Goal: Task Accomplishment & Management: Manage account settings

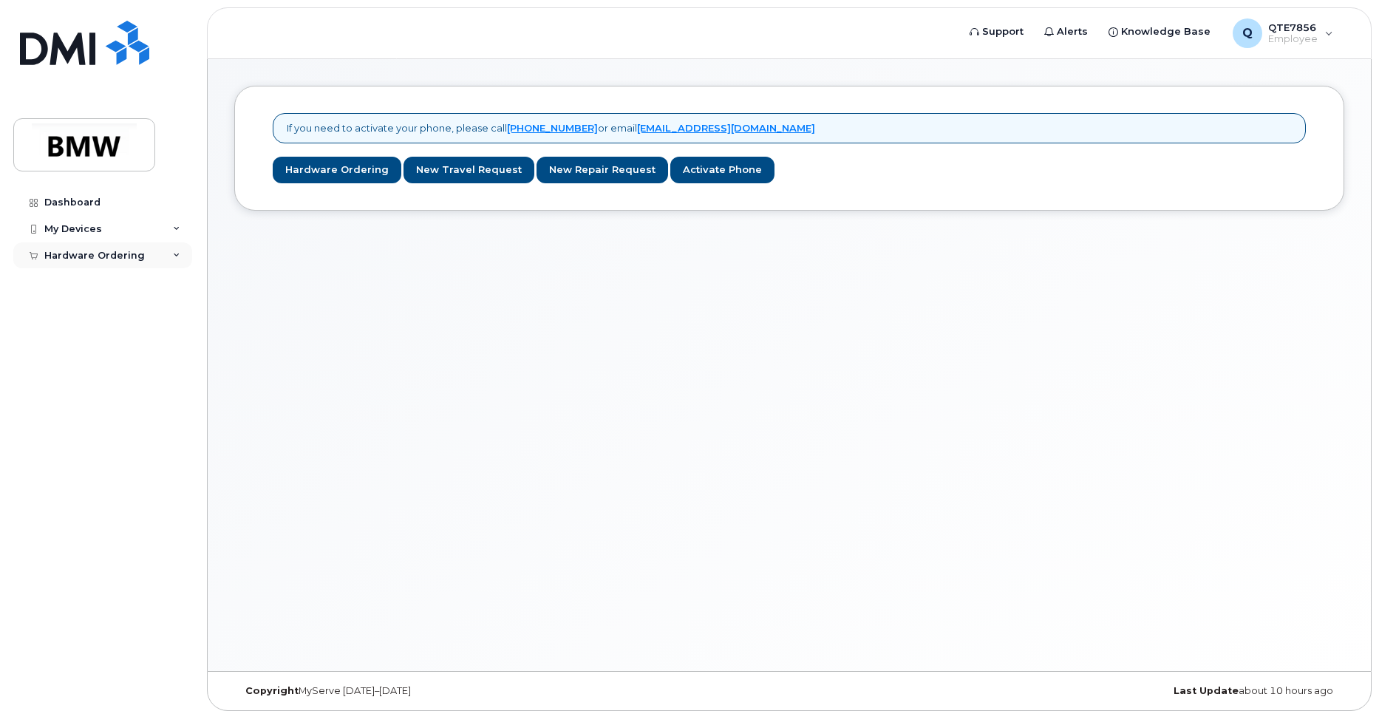
click at [126, 248] on div "Hardware Ordering" at bounding box center [102, 255] width 179 height 27
click at [95, 285] on div "My Orders" at bounding box center [77, 282] width 53 height 13
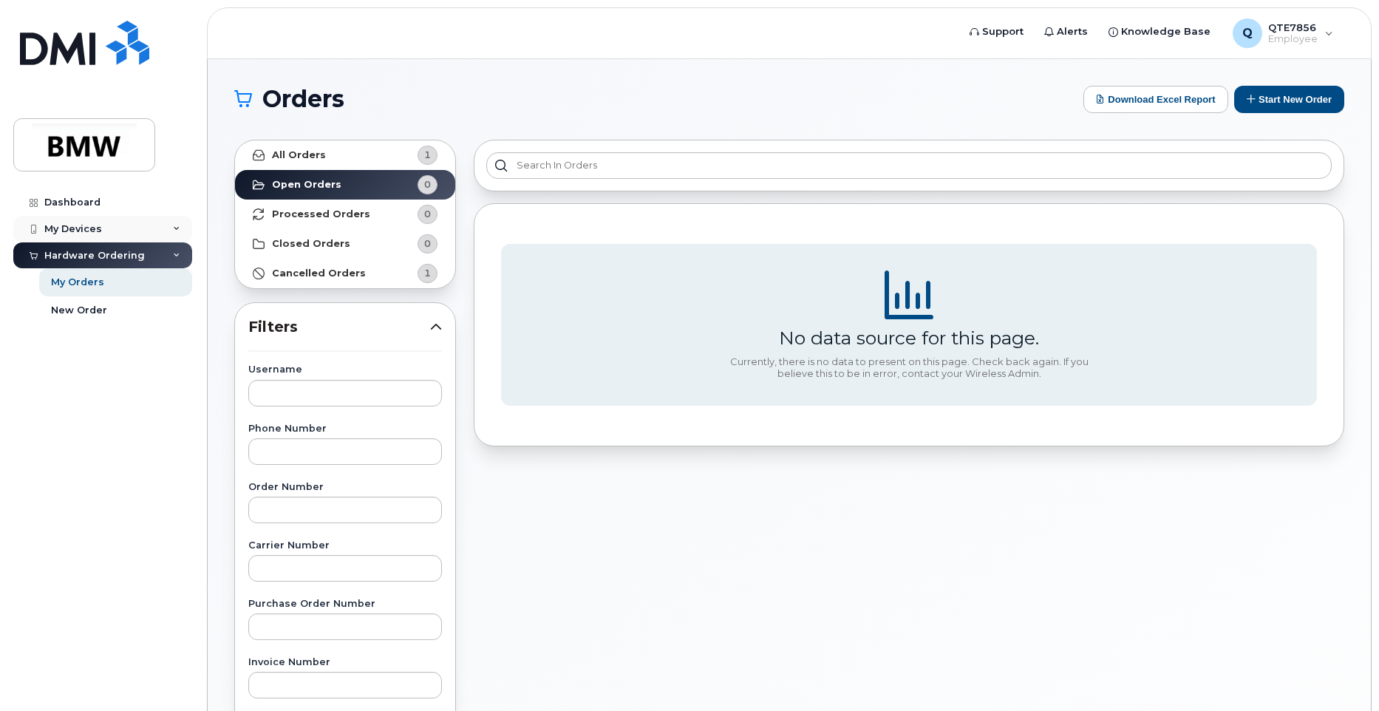
click at [89, 231] on div "My Devices" at bounding box center [73, 229] width 58 height 12
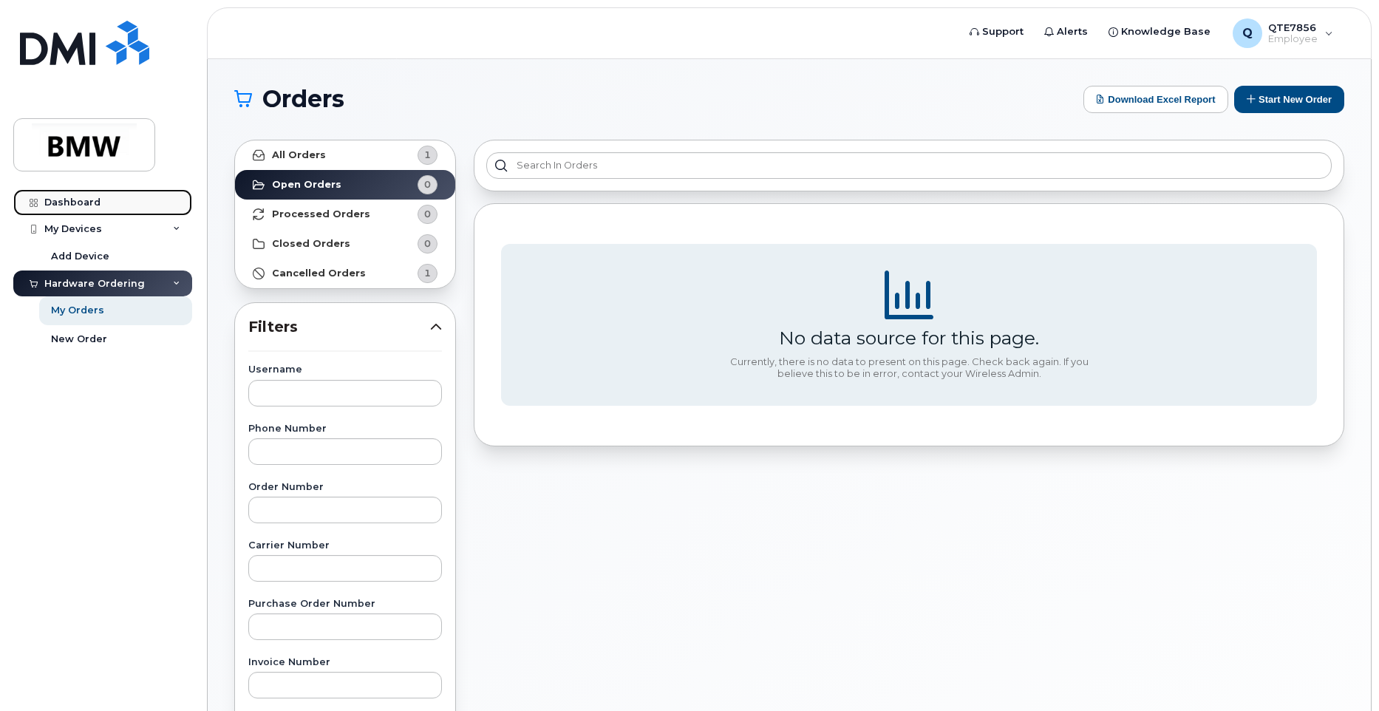
click at [78, 200] on div "Dashboard" at bounding box center [72, 203] width 56 height 12
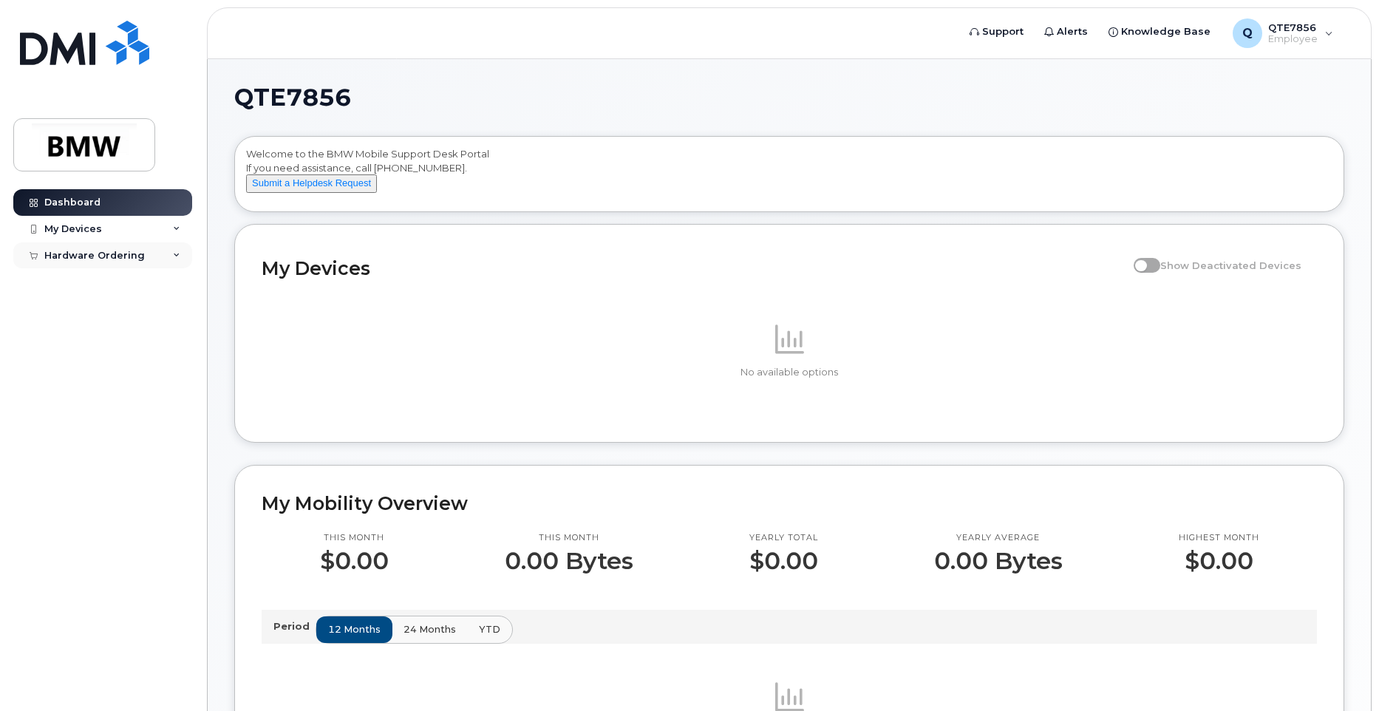
click at [145, 250] on div "Hardware Ordering" at bounding box center [102, 255] width 179 height 27
click at [81, 280] on div "My Orders" at bounding box center [77, 282] width 53 height 13
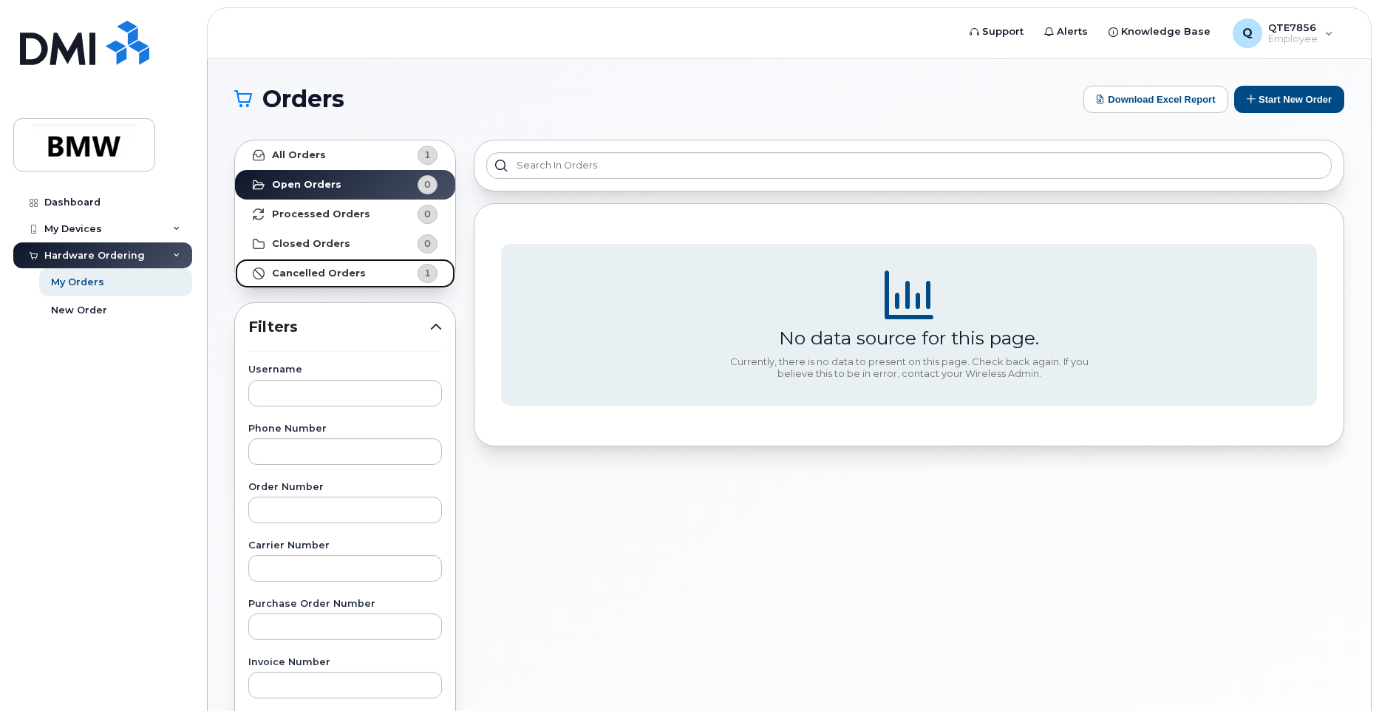
click at [329, 270] on strong "Cancelled Orders" at bounding box center [319, 274] width 94 height 12
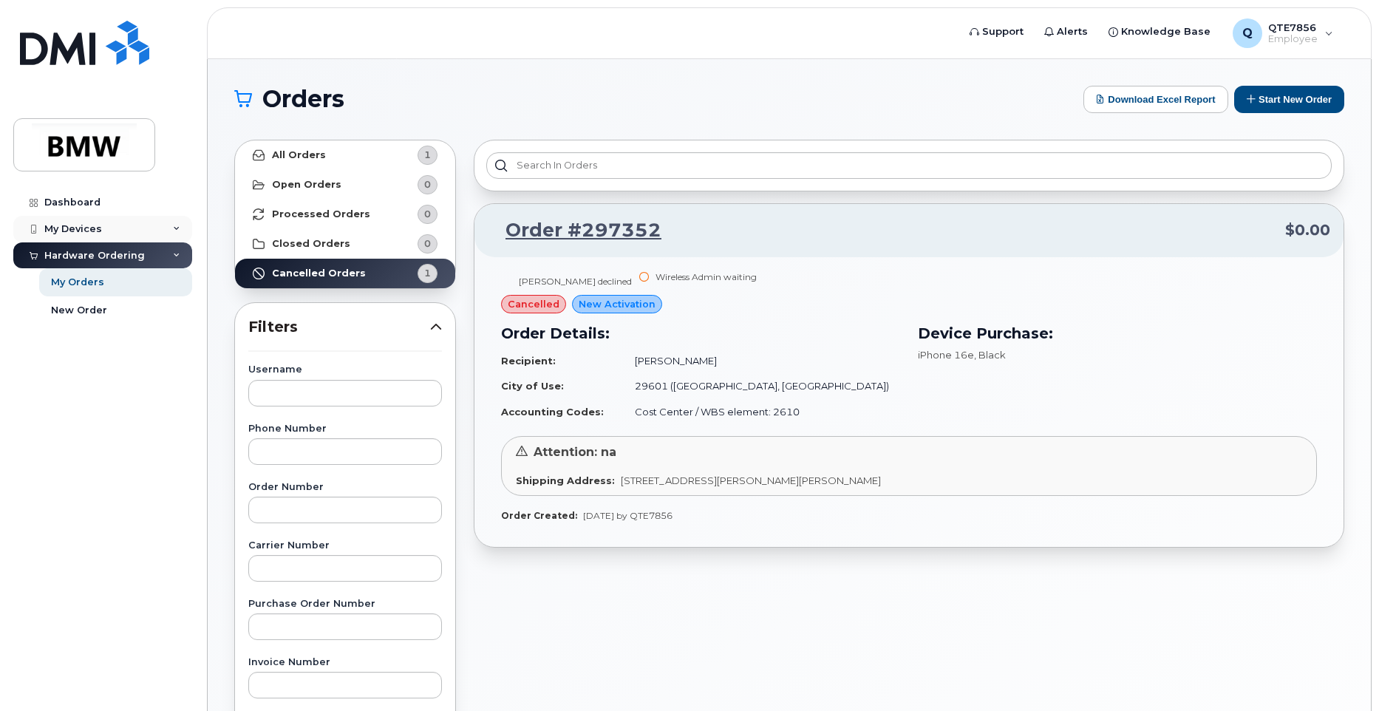
click at [92, 231] on div "My Devices" at bounding box center [73, 229] width 58 height 12
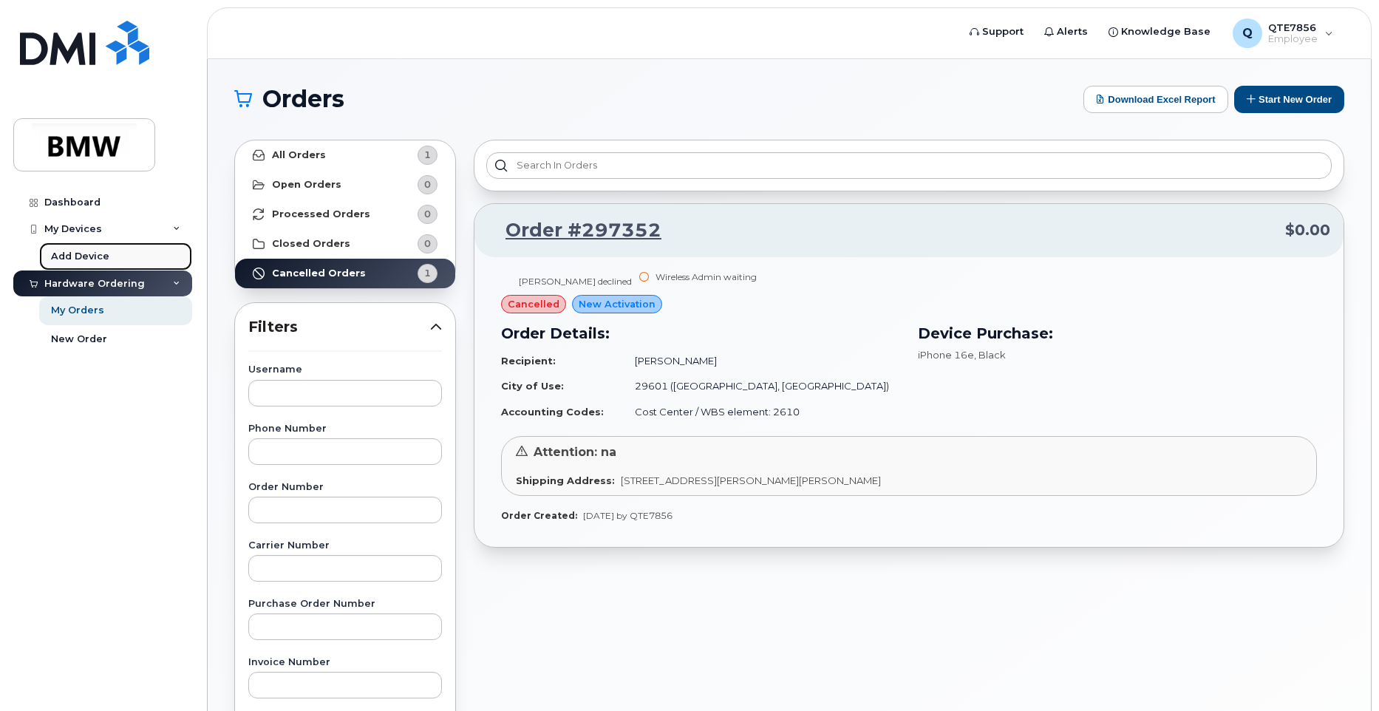
click at [101, 257] on div "Add Device" at bounding box center [80, 256] width 58 height 13
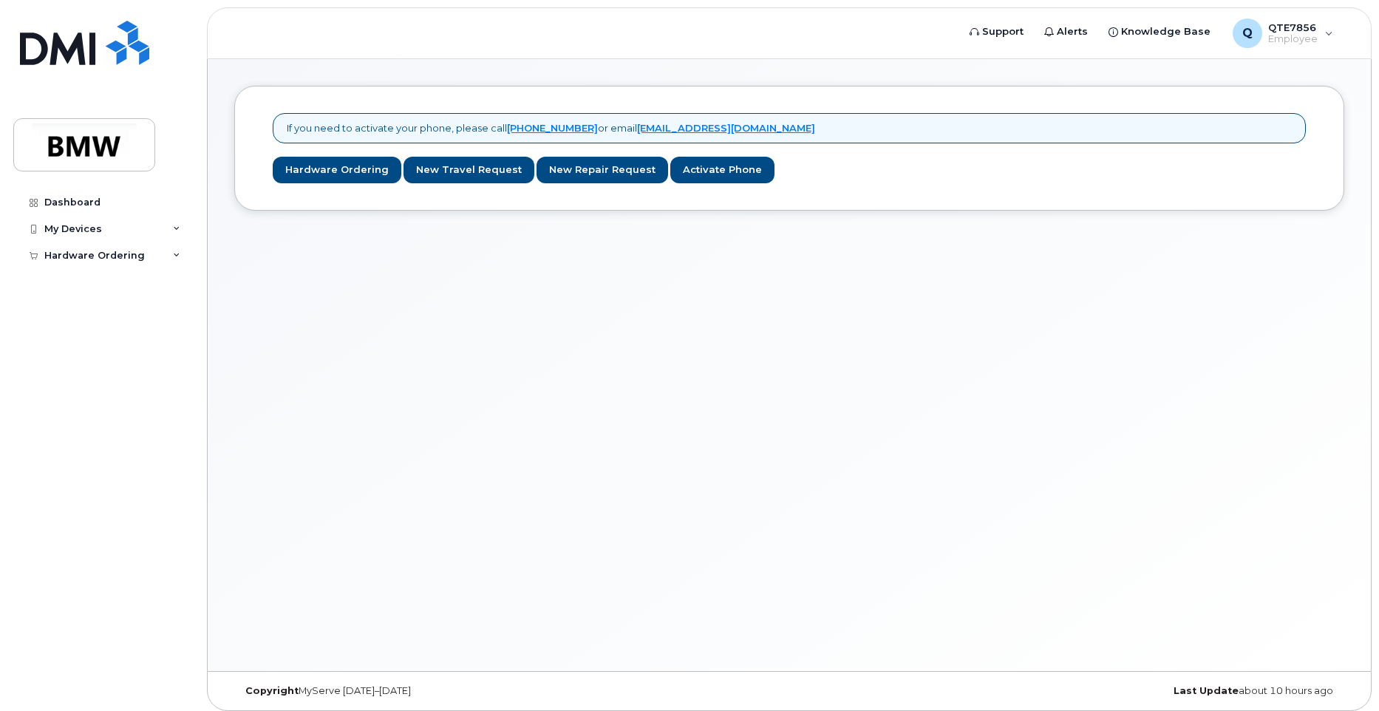
click at [962, 378] on div "If you need to activate your phone, please call 1-877-689-8289 or email noreply…" at bounding box center [790, 365] width 1164 height 612
click at [171, 223] on div "My Devices" at bounding box center [102, 229] width 179 height 27
click at [162, 274] on div "Hardware Ordering" at bounding box center [102, 284] width 179 height 27
click at [107, 313] on link "My Orders" at bounding box center [115, 310] width 153 height 28
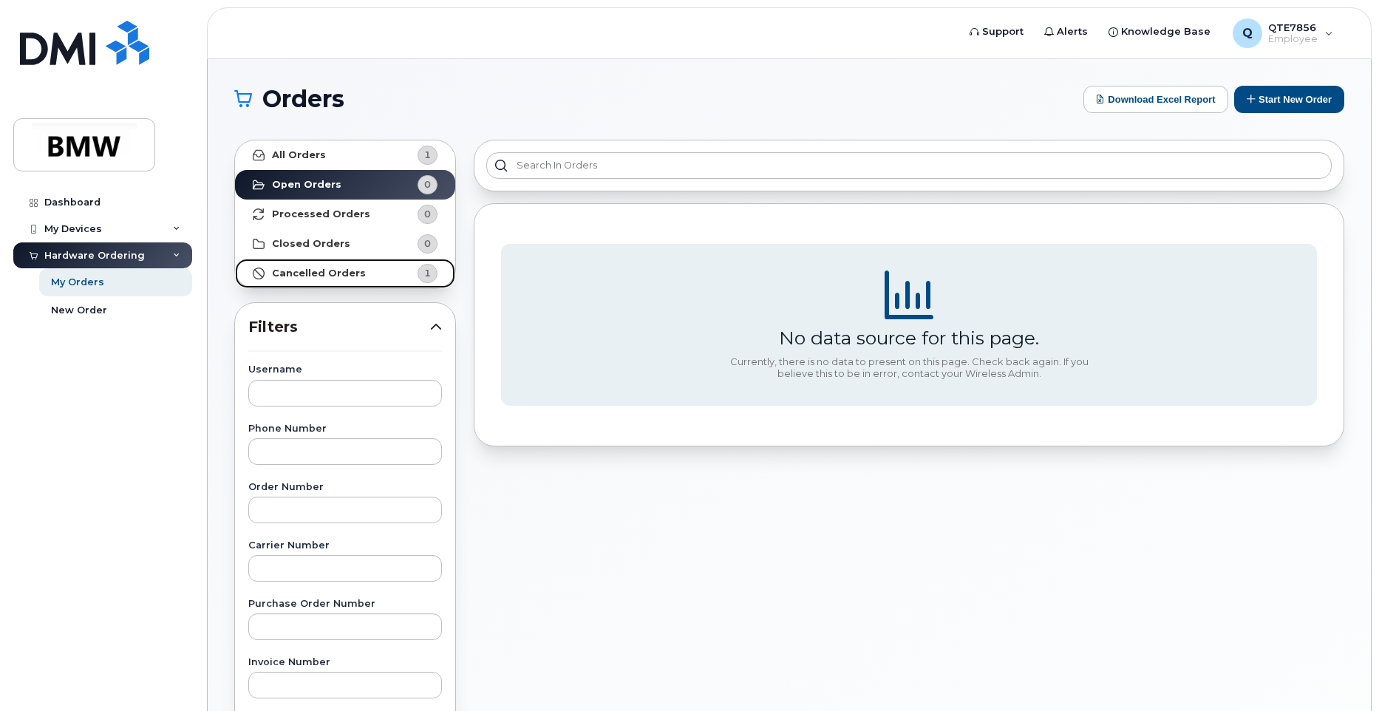
click at [352, 274] on strong "Cancelled Orders" at bounding box center [319, 274] width 94 height 12
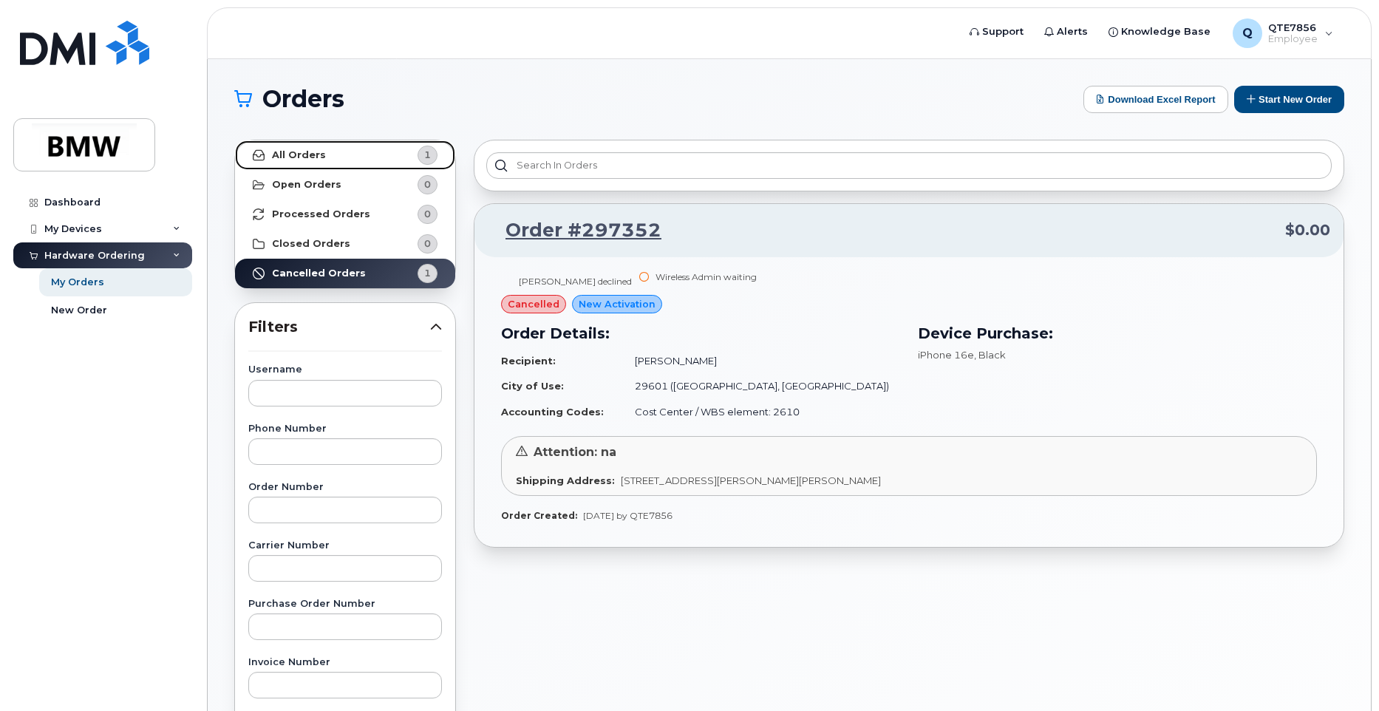
click at [318, 149] on strong "All Orders" at bounding box center [299, 155] width 54 height 12
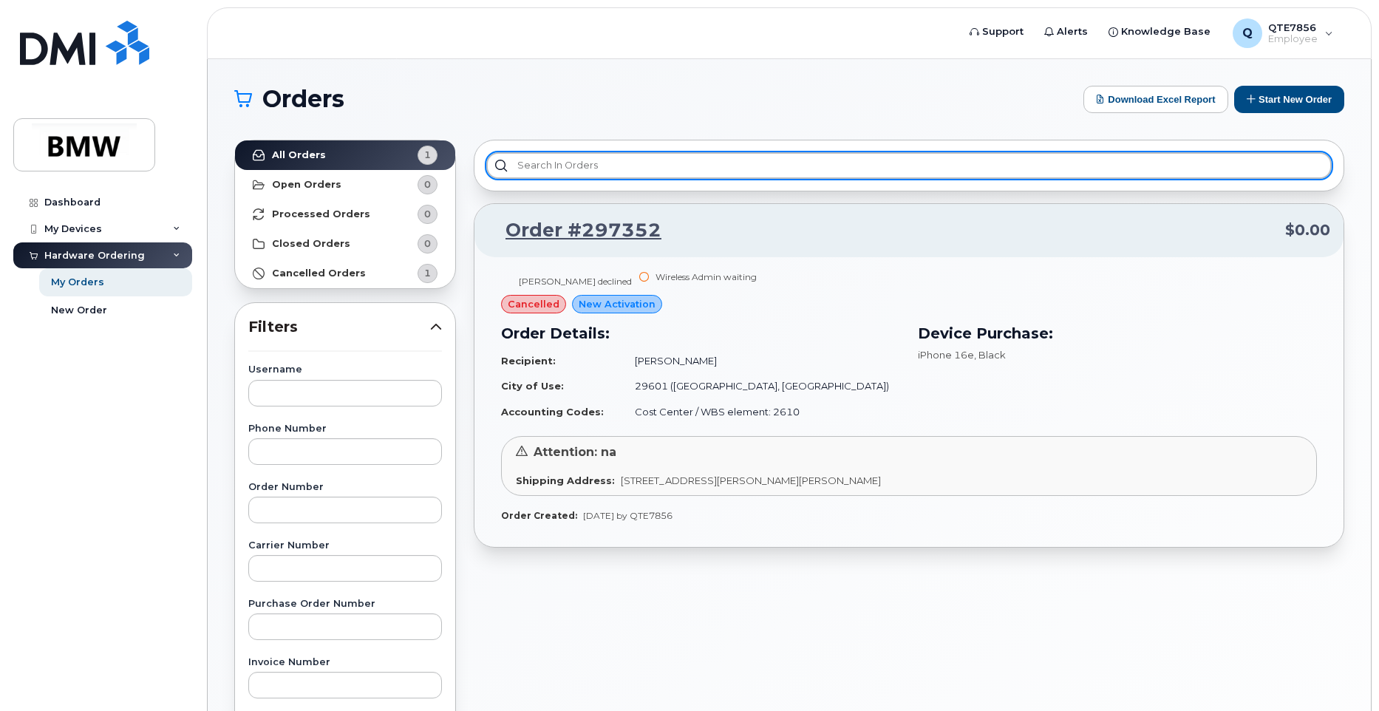
click at [781, 174] on input "text" at bounding box center [909, 165] width 846 height 27
